Goal: Information Seeking & Learning: Learn about a topic

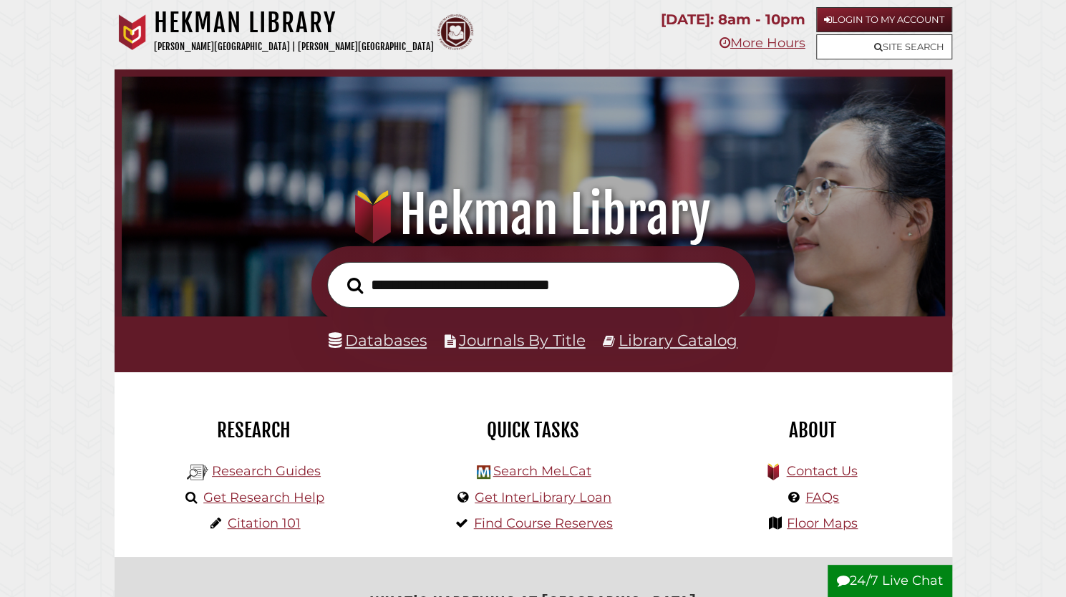
scroll to position [272, 816]
click at [260, 470] on link "Research Guides" at bounding box center [266, 471] width 109 height 16
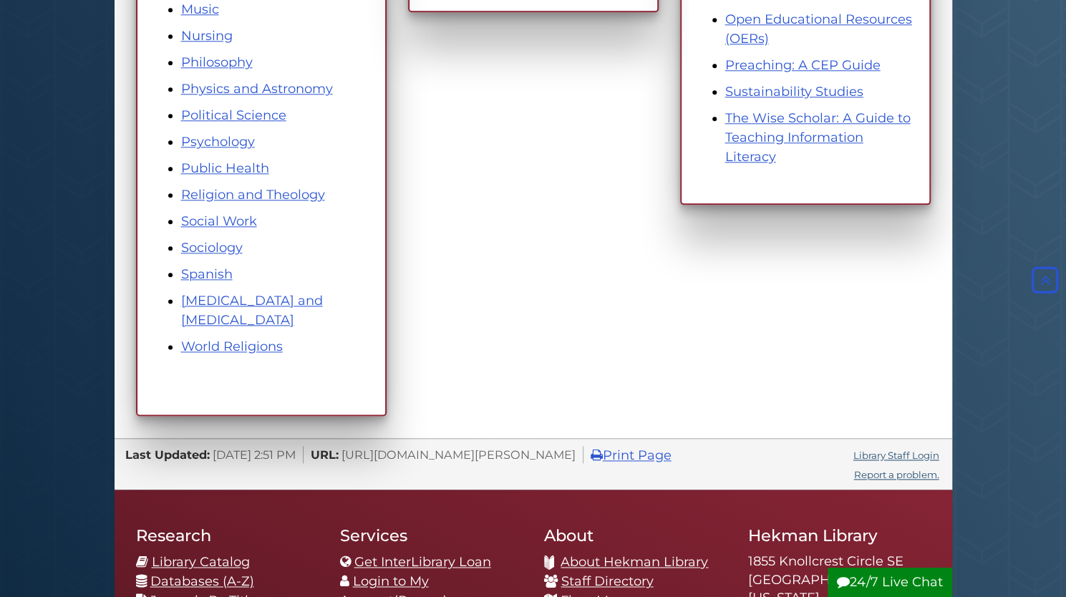
scroll to position [917, 0]
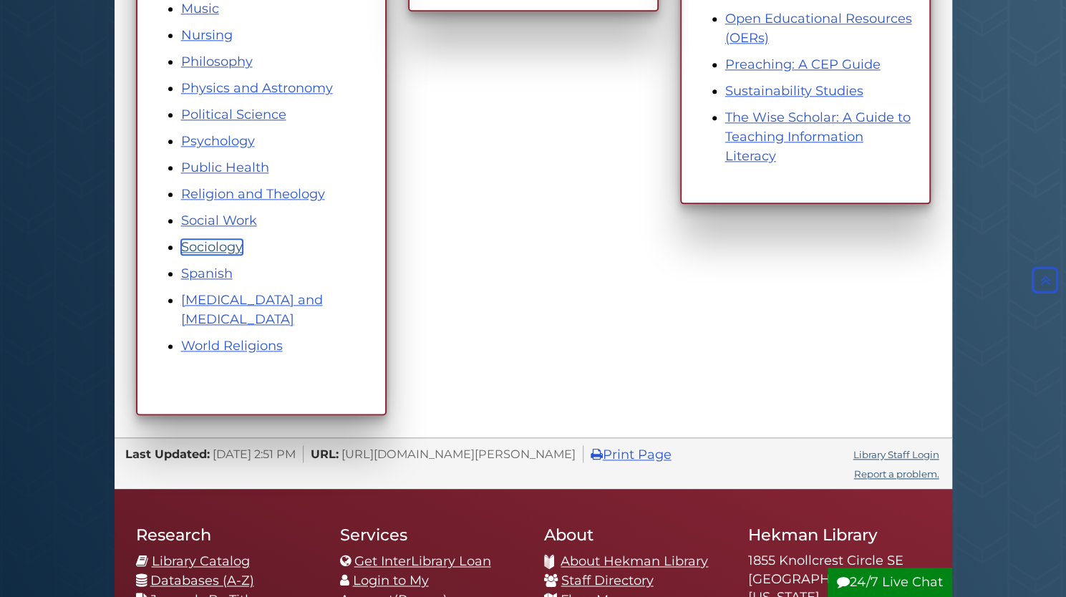
click at [195, 249] on link "Sociology" at bounding box center [212, 247] width 62 height 16
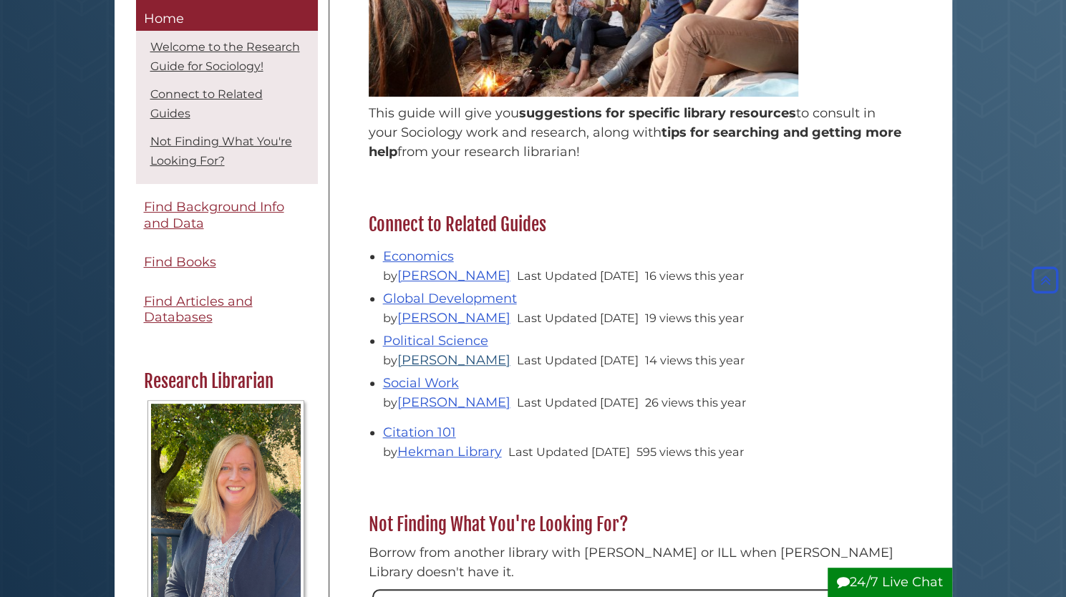
scroll to position [308, 0]
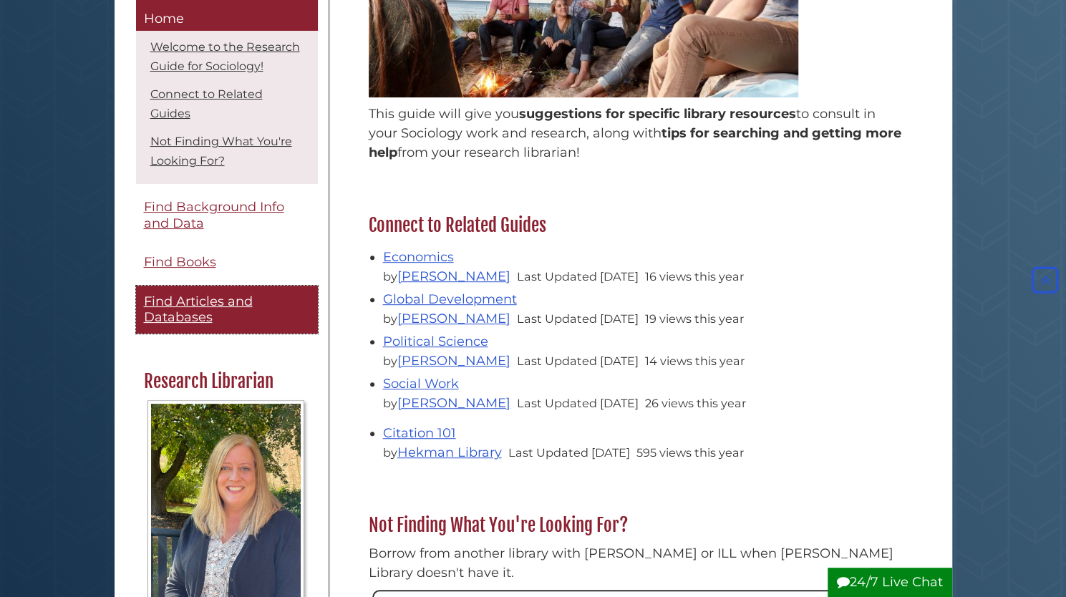
click at [201, 322] on span "Find Articles and Databases" at bounding box center [198, 310] width 109 height 32
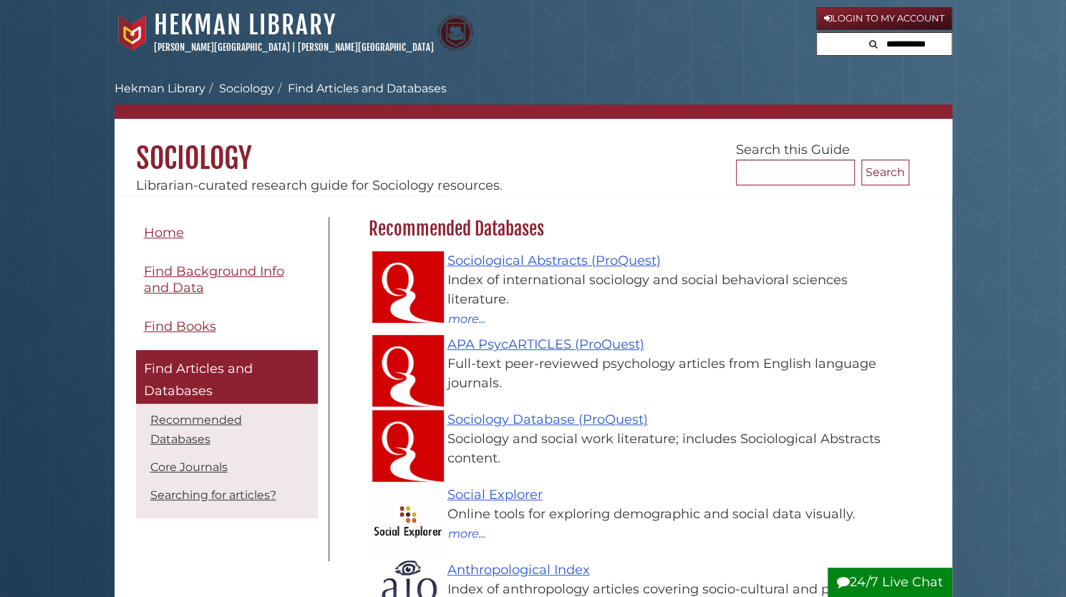
scroll to position [9, 0]
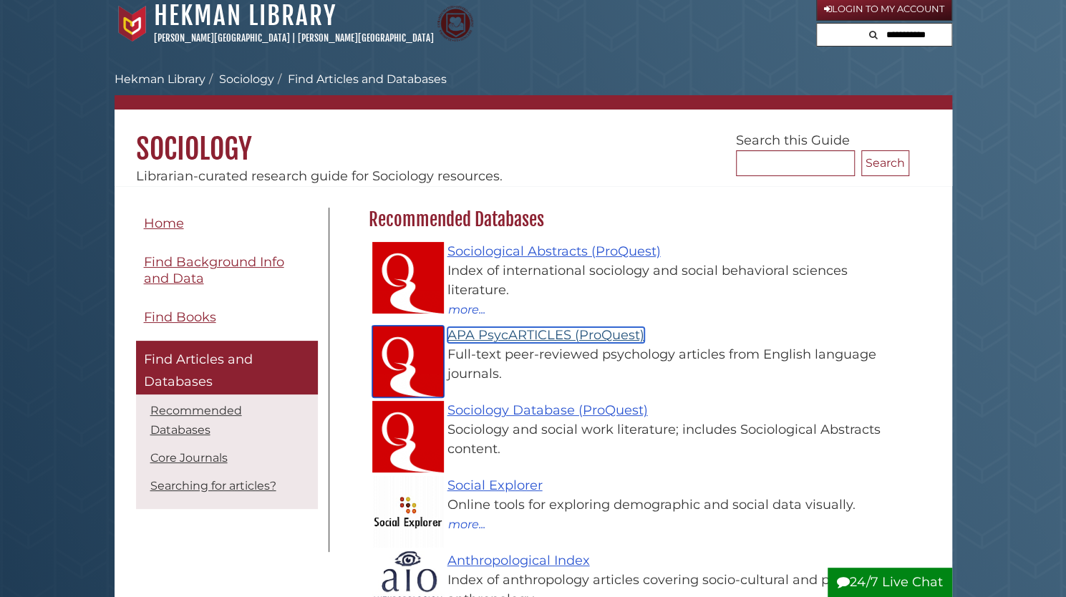
click at [549, 329] on link "APA PsycARTICLES (ProQuest)" at bounding box center [546, 335] width 197 height 16
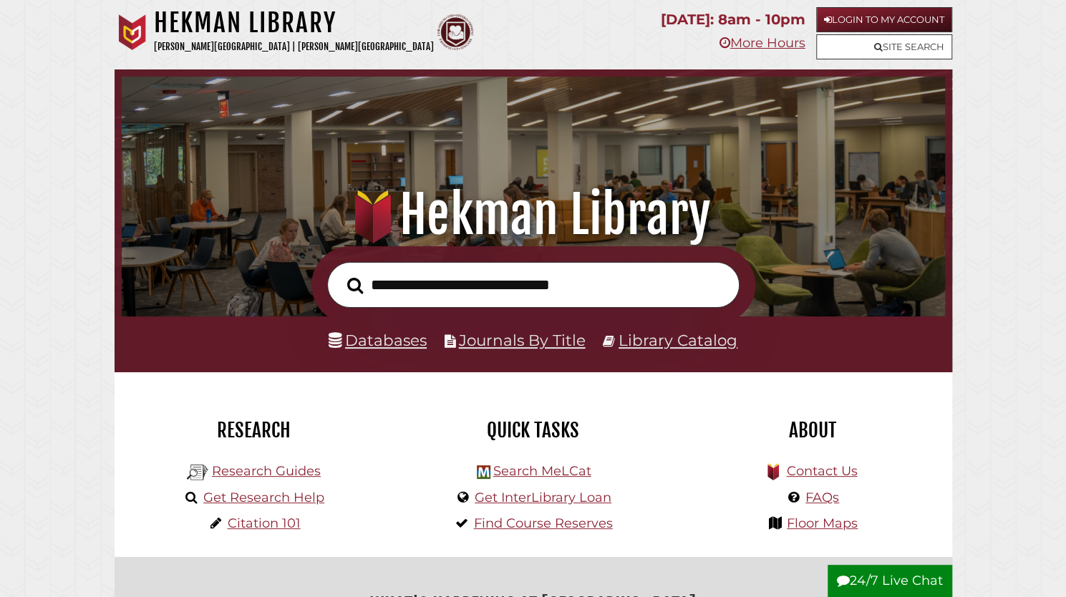
scroll to position [272, 816]
click at [459, 280] on input "text" at bounding box center [533, 285] width 412 height 47
click at [446, 293] on input "text" at bounding box center [533, 285] width 412 height 47
paste input "**********"
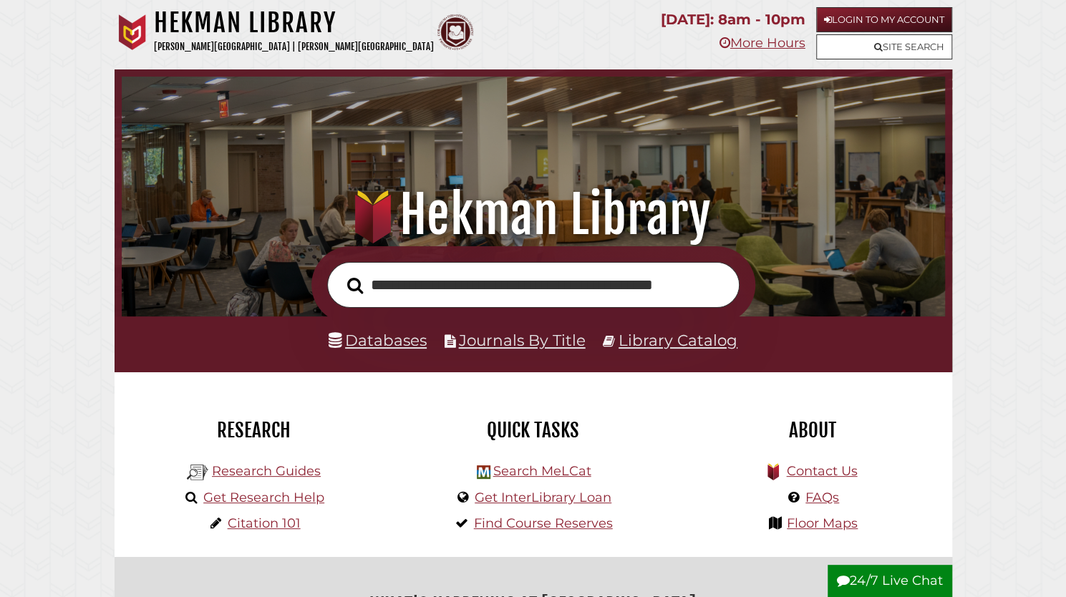
type input "**********"
click at [340, 274] on button "Search" at bounding box center [355, 286] width 30 height 24
